Goal: Book appointment/travel/reservation

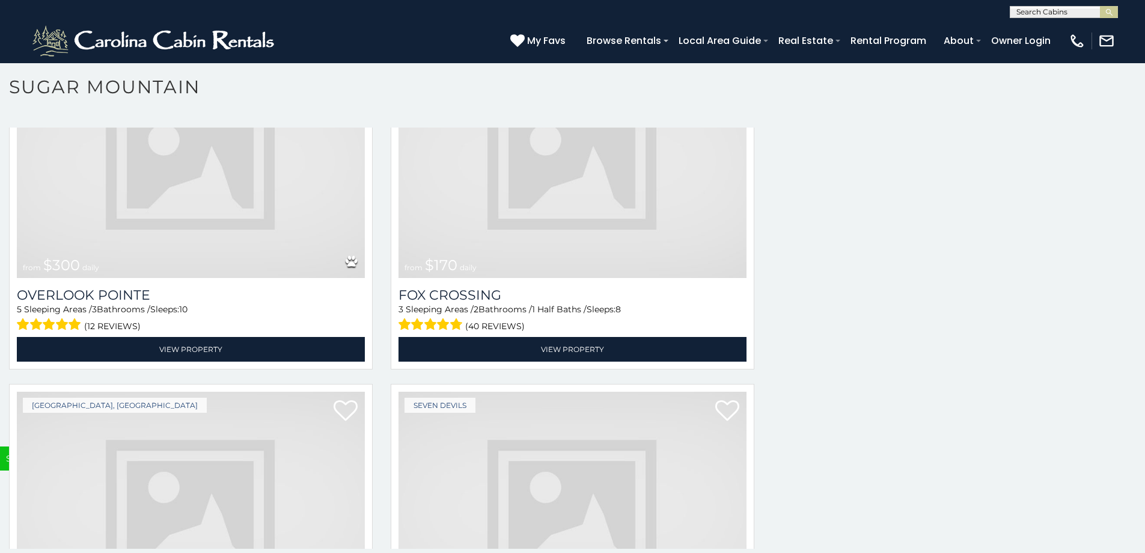
scroll to position [4297, 0]
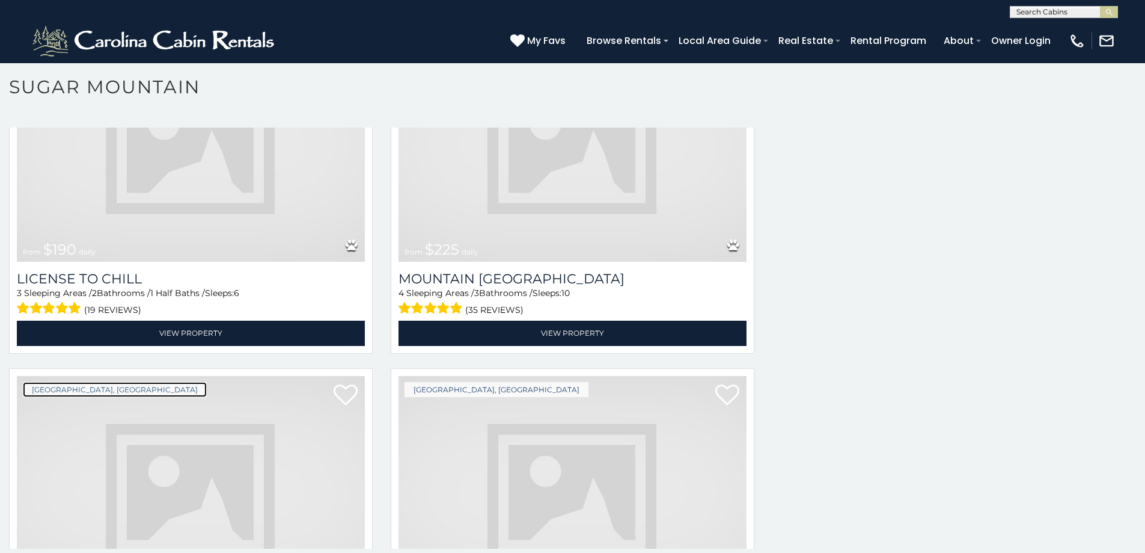
click at [110, 382] on link "[GEOGRAPHIC_DATA], [GEOGRAPHIC_DATA]" at bounding box center [115, 389] width 184 height 15
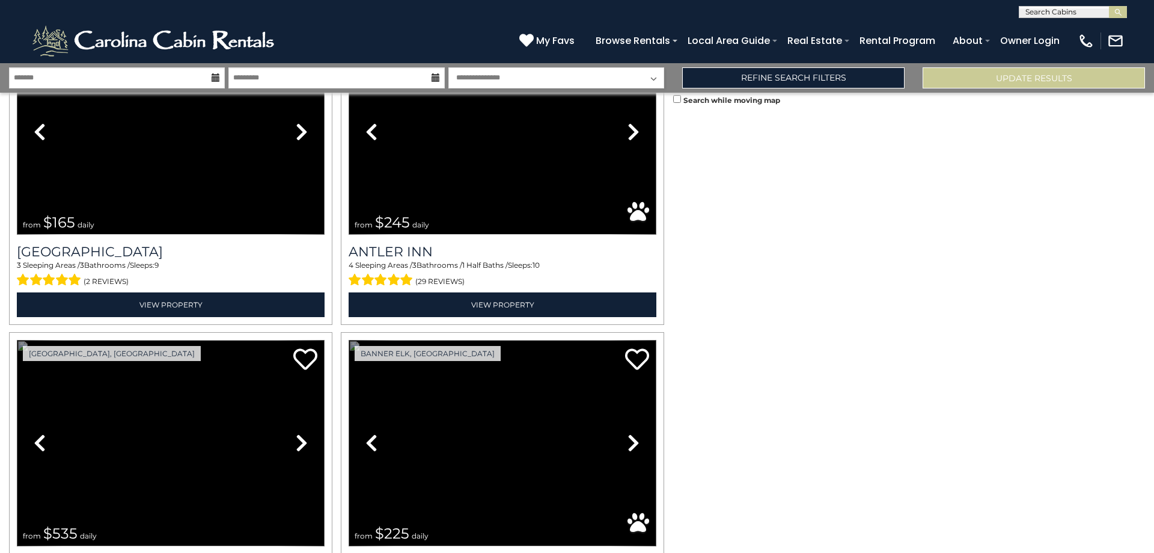
scroll to position [3211, 0]
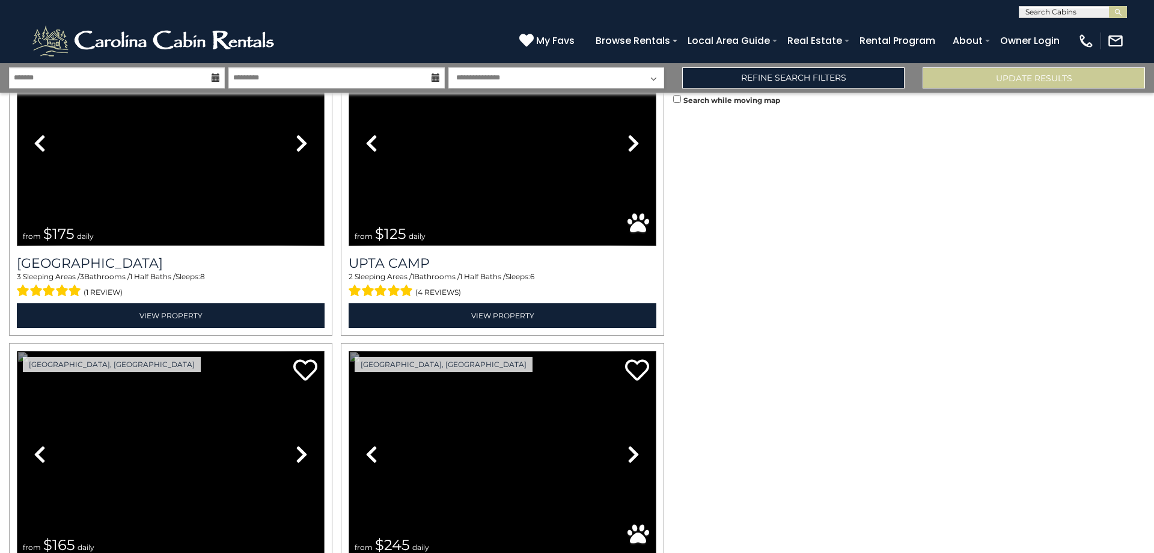
click at [349, 351] on link "Previous" at bounding box center [372, 454] width 46 height 206
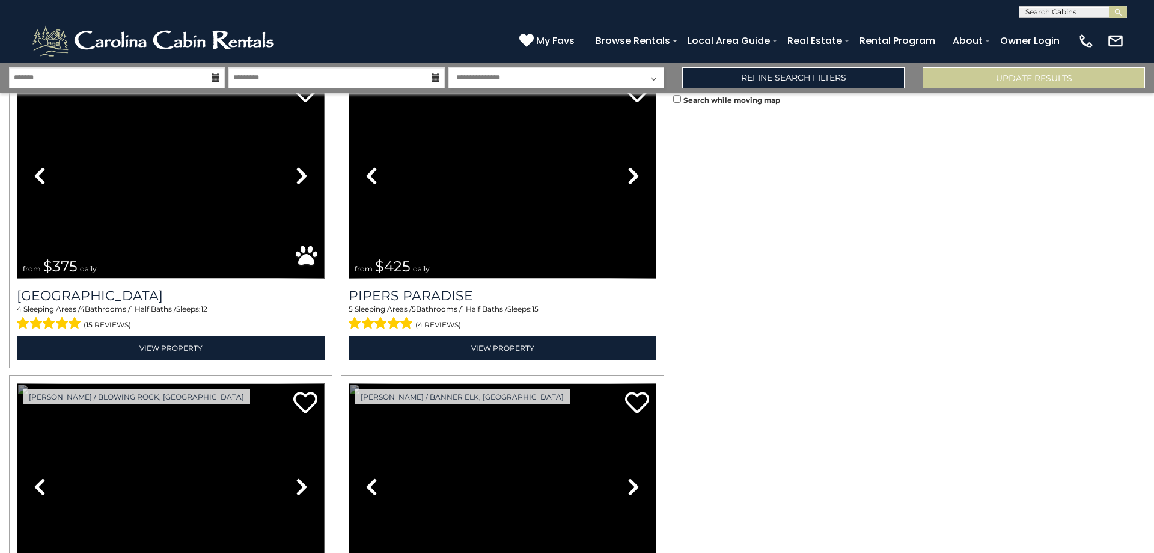
scroll to position [3827, 0]
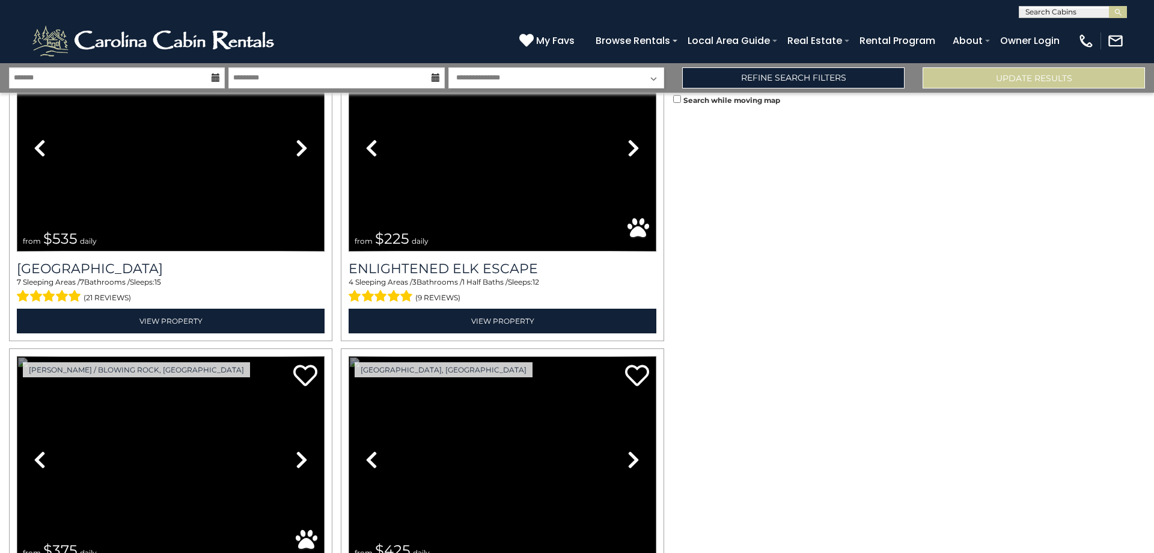
click at [17, 356] on link "Previous" at bounding box center [40, 459] width 46 height 206
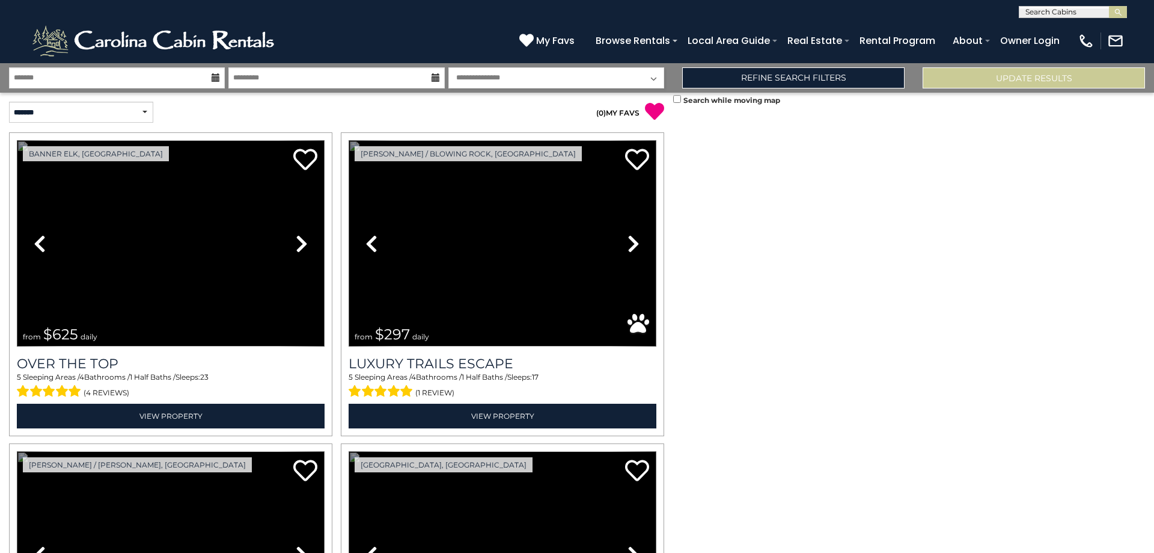
click at [349, 140] on link "Previous" at bounding box center [372, 243] width 46 height 206
